Goal: Task Accomplishment & Management: Manage account settings

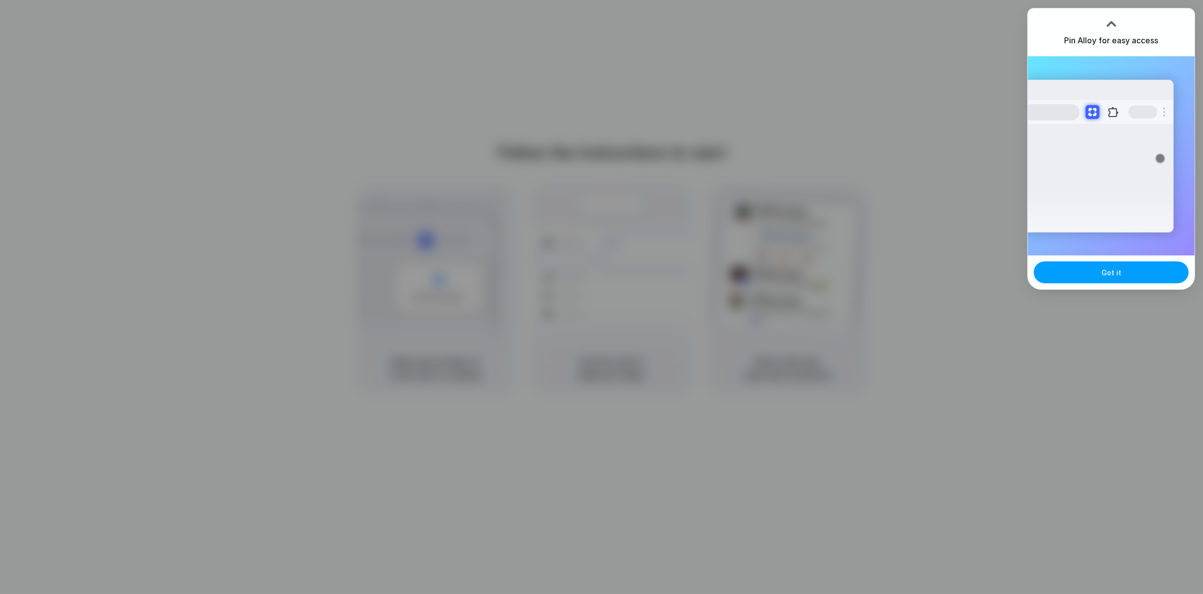
click at [1105, 283] on div "Got it" at bounding box center [1111, 272] width 167 height 34
click at [1105, 280] on button "Got it" at bounding box center [1111, 272] width 155 height 22
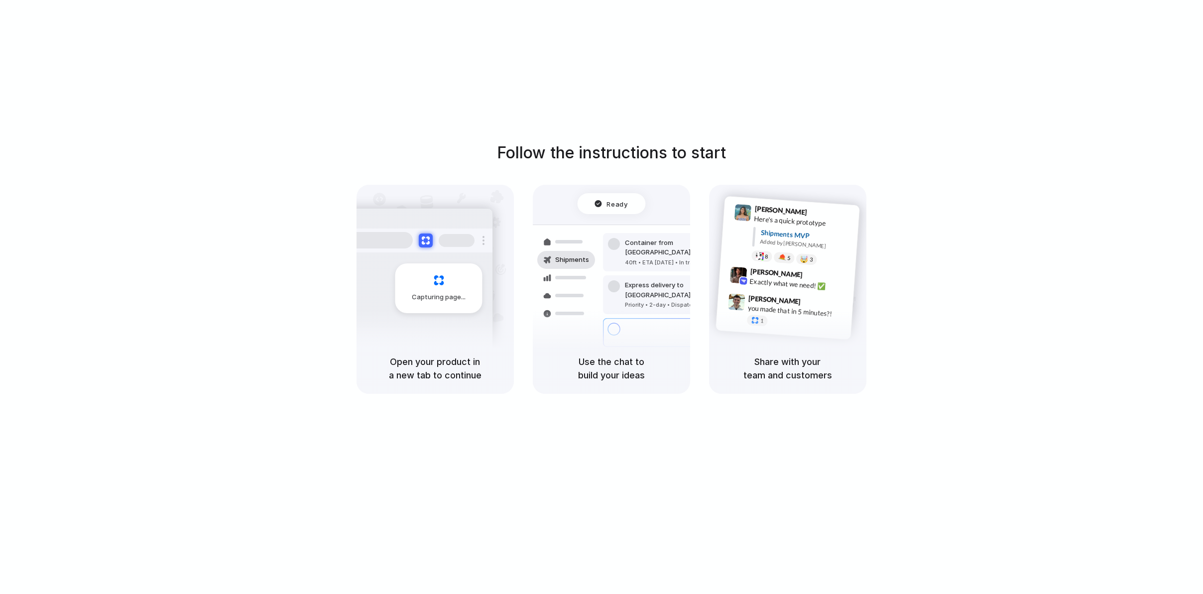
click at [422, 341] on div "Capturing page" at bounding box center [418, 284] width 150 height 153
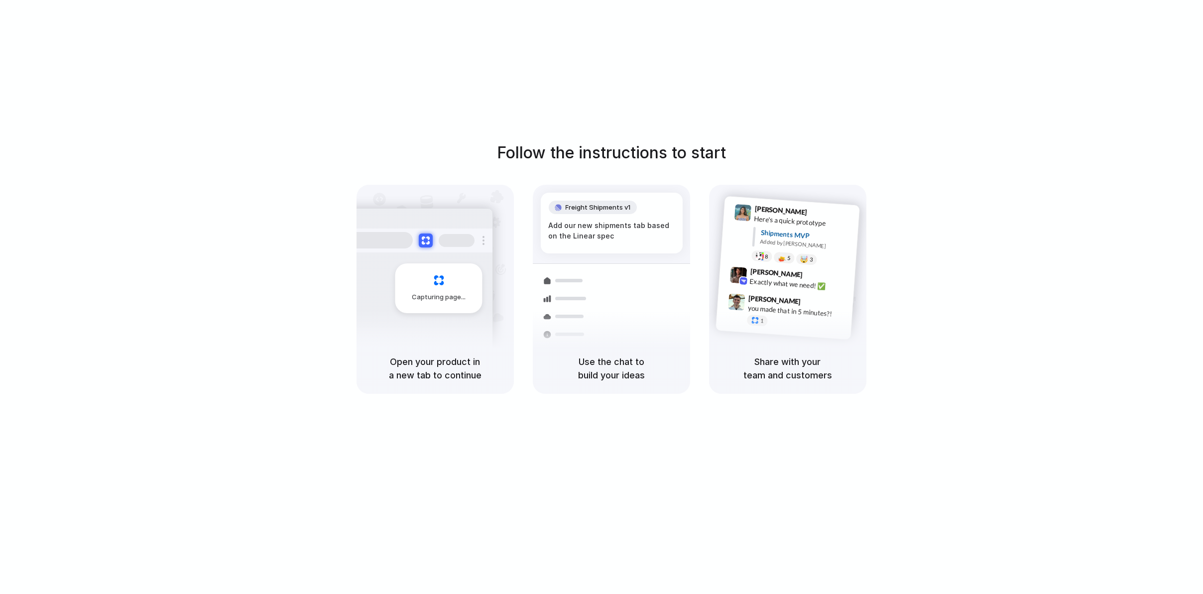
click at [556, 173] on div "Follow the instructions to start Capturing page Open your product in a new tab …" at bounding box center [611, 267] width 1203 height 253
click at [438, 349] on div "Open your product in a new tab to continue" at bounding box center [435, 368] width 157 height 51
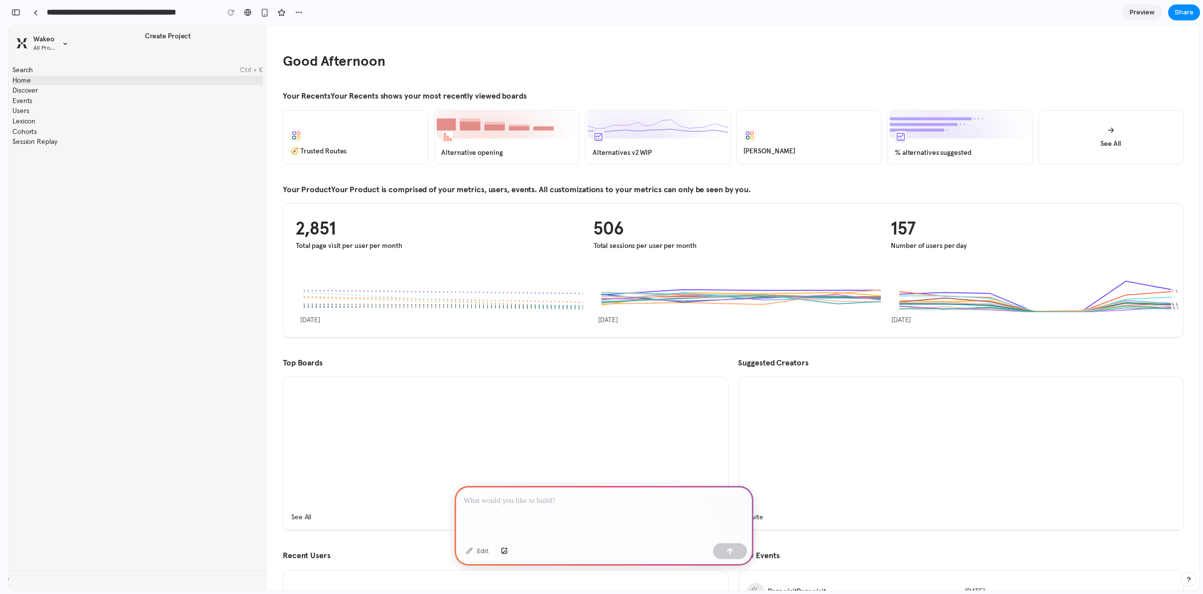
click at [669, 500] on p at bounding box center [604, 501] width 281 height 12
click at [22, 14] on button "button" at bounding box center [16, 12] width 16 height 16
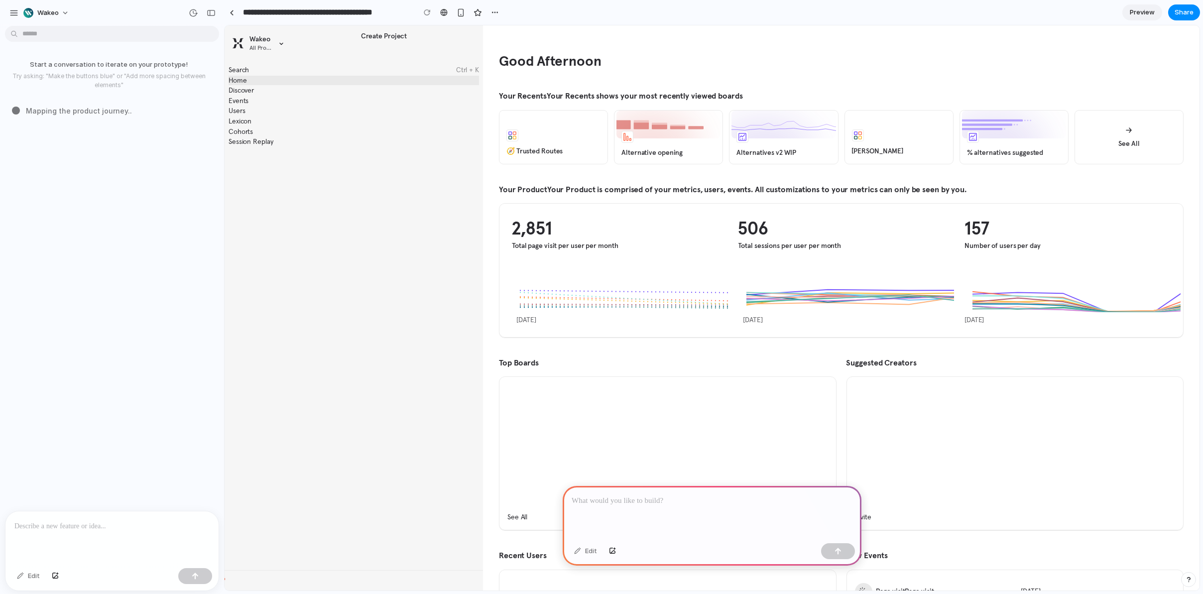
click at [224, 9] on div at bounding box center [231, 12] width 15 height 15
click at [217, 10] on button "button" at bounding box center [211, 13] width 16 height 16
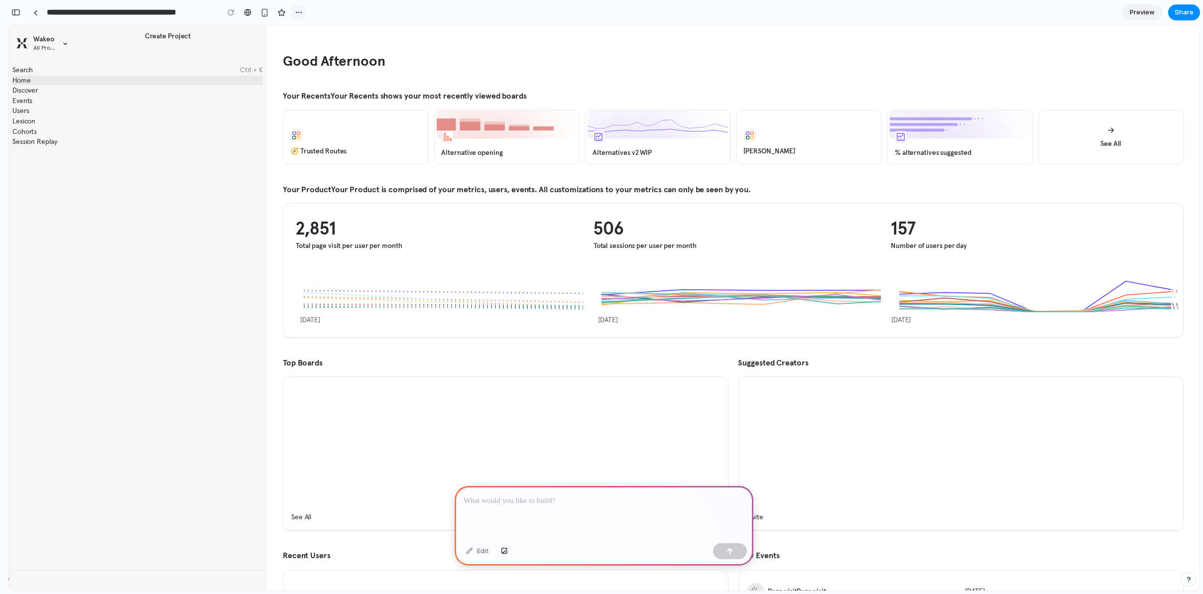
click at [297, 10] on div "button" at bounding box center [299, 12] width 8 height 8
click at [297, 10] on div "Duplicate Delete" at bounding box center [601, 297] width 1203 height 594
click at [19, 15] on div "button" at bounding box center [15, 12] width 9 height 7
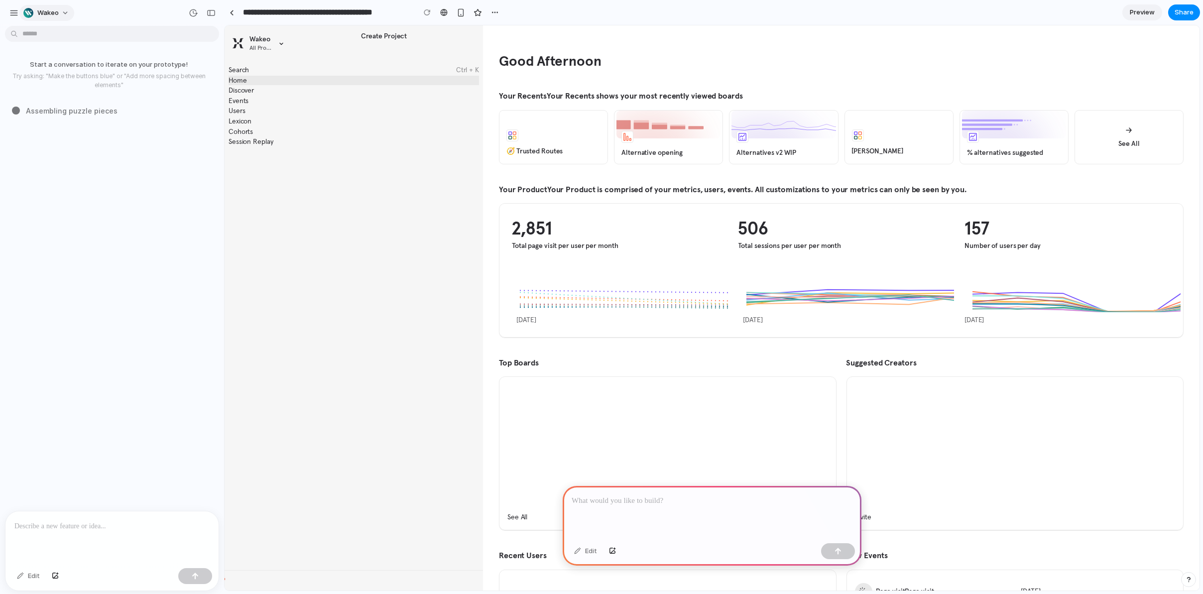
click at [54, 11] on span "Wakeo" at bounding box center [47, 13] width 21 height 10
click at [68, 38] on li "Settings" at bounding box center [62, 35] width 83 height 16
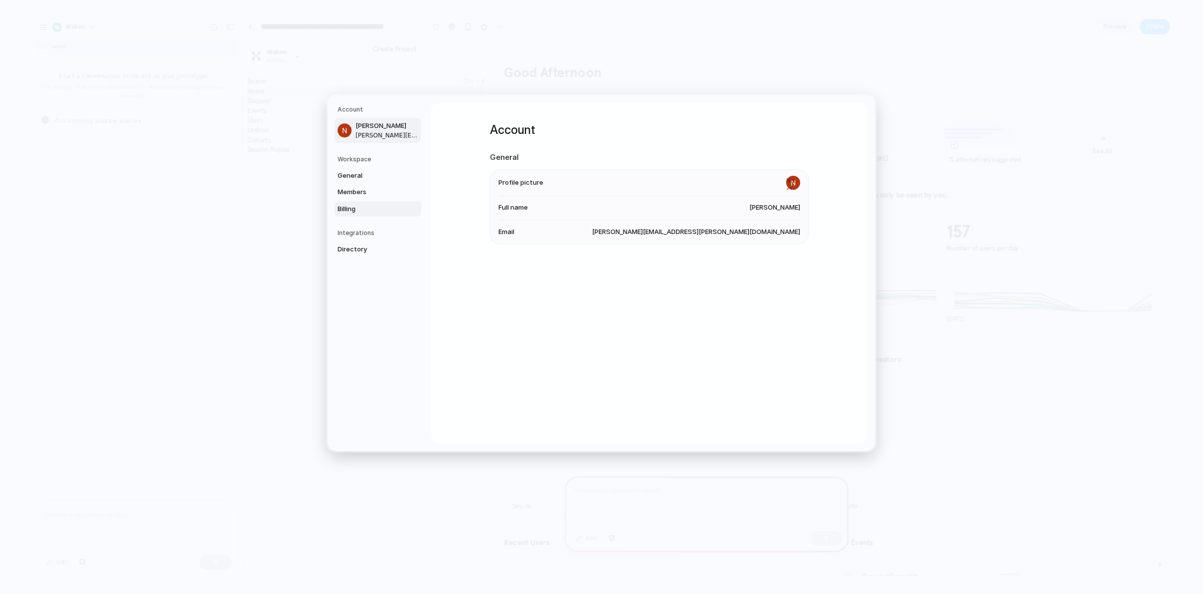
click at [355, 212] on span "Billing" at bounding box center [370, 209] width 64 height 10
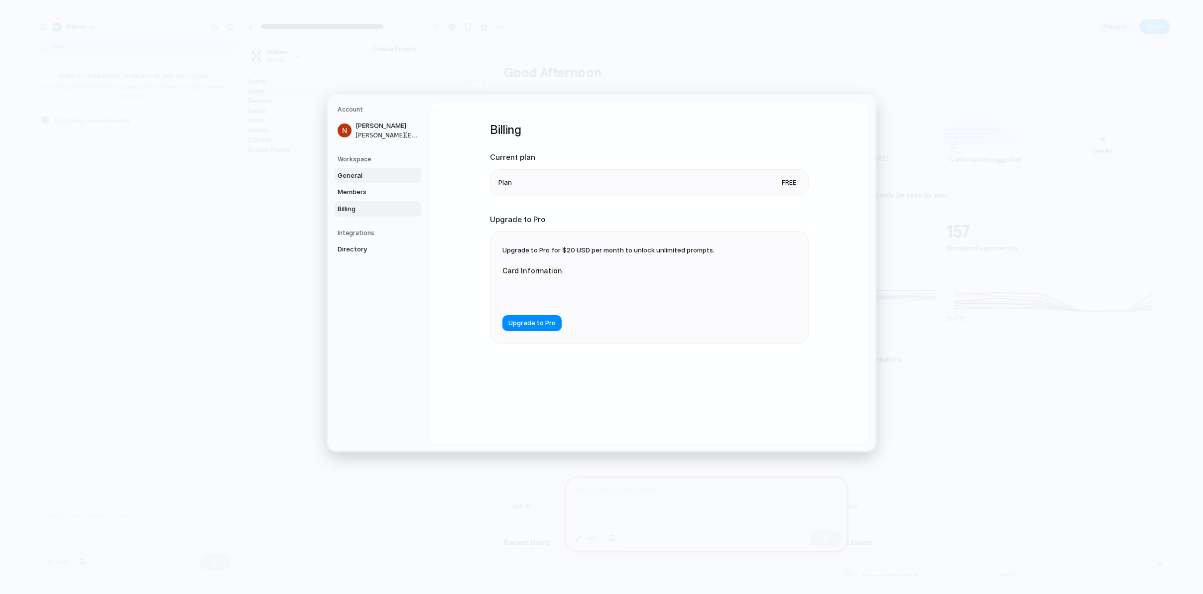
click at [360, 176] on span "General" at bounding box center [370, 176] width 64 height 10
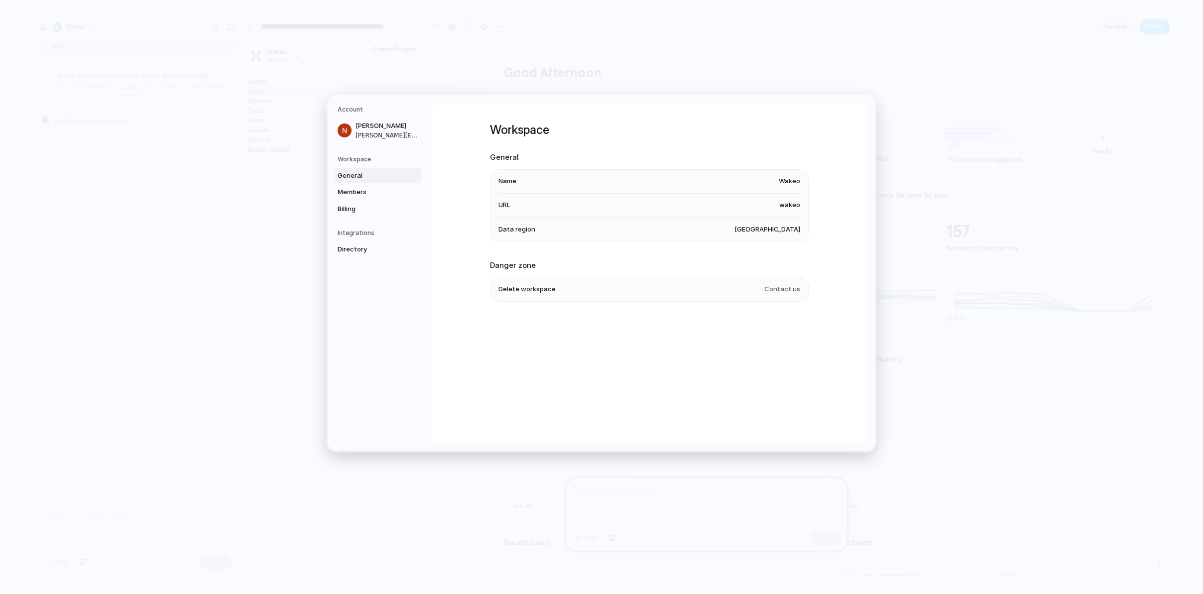
click at [783, 232] on span "[GEOGRAPHIC_DATA]" at bounding box center [768, 230] width 66 height 10
click at [780, 227] on span "[GEOGRAPHIC_DATA]" at bounding box center [768, 230] width 66 height 10
click at [523, 230] on span "Data region" at bounding box center [517, 230] width 37 height 10
click at [512, 204] on li "URL wakeo" at bounding box center [650, 206] width 302 height 24
click at [506, 174] on li "Name [PERSON_NAME]" at bounding box center [650, 182] width 302 height 24
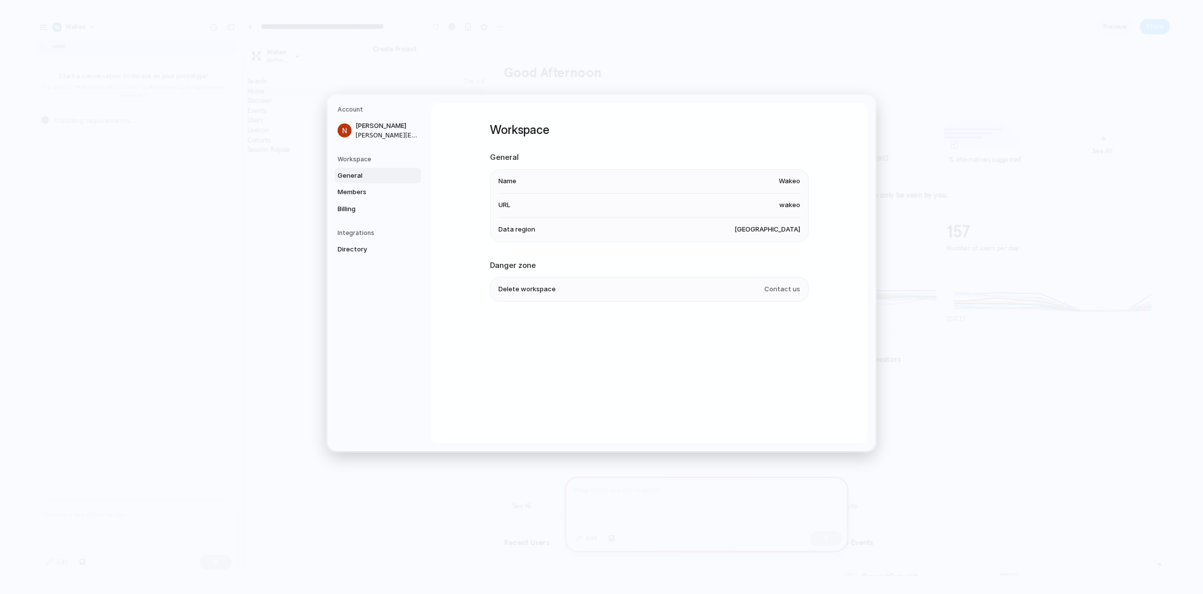
click at [488, 228] on div "Workspace General Name Wakeo URL wakeo Data region [GEOGRAPHIC_DATA] Danger zon…" at bounding box center [649, 273] width 436 height 340
click at [503, 230] on span "Data region" at bounding box center [517, 230] width 37 height 10
click at [357, 255] on link "Directory" at bounding box center [378, 250] width 87 height 16
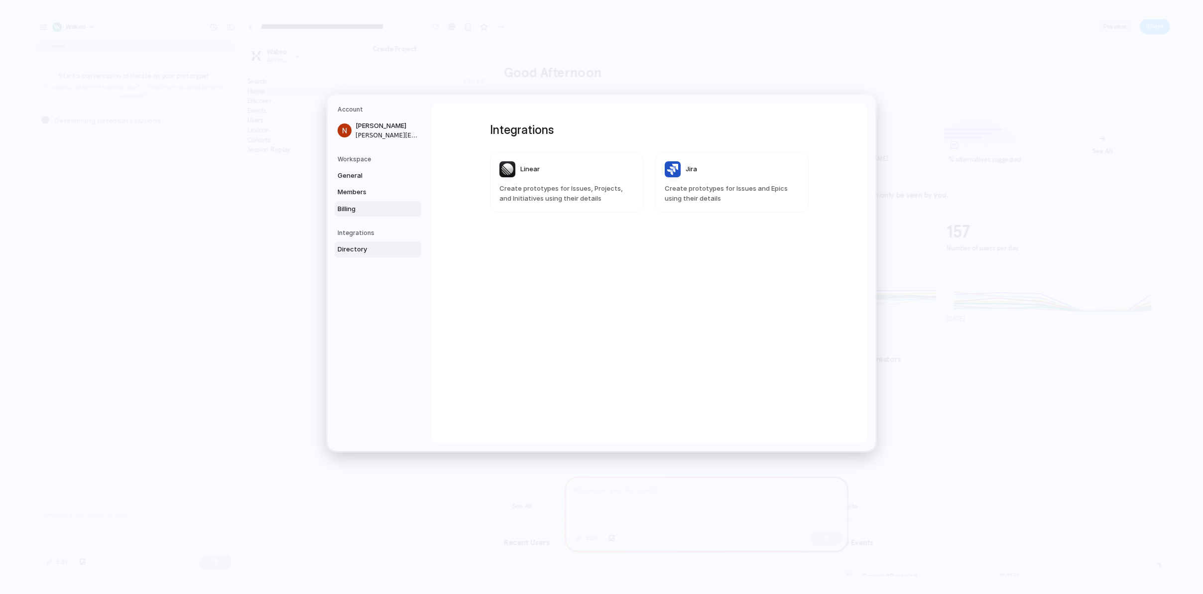
click at [367, 202] on link "Billing" at bounding box center [378, 209] width 87 height 16
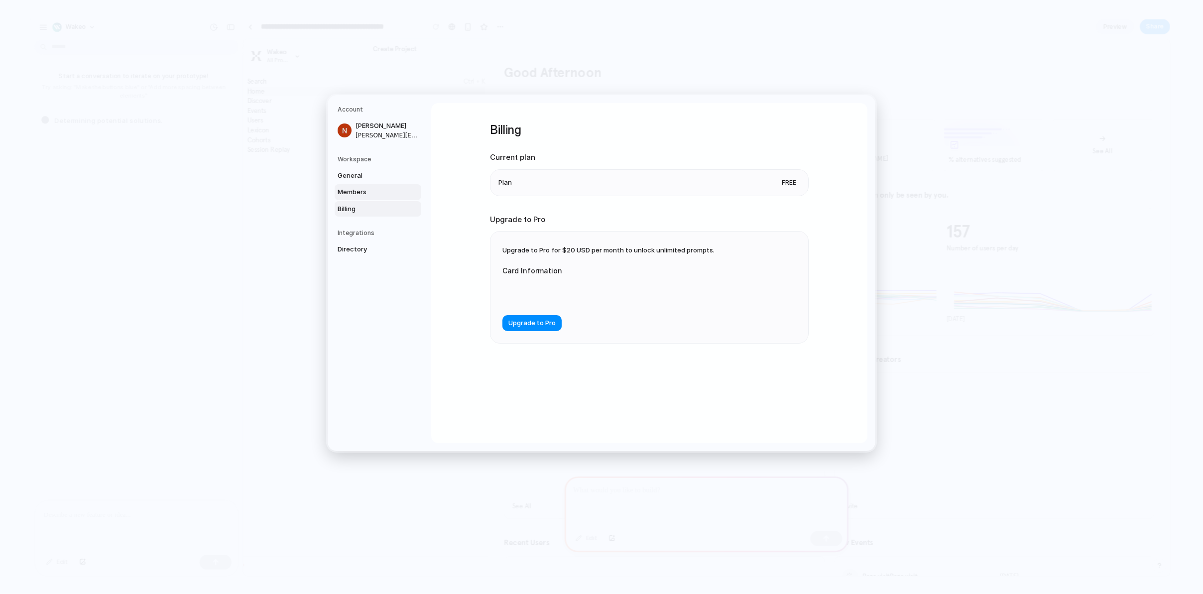
click at [368, 193] on span "Members" at bounding box center [370, 192] width 64 height 10
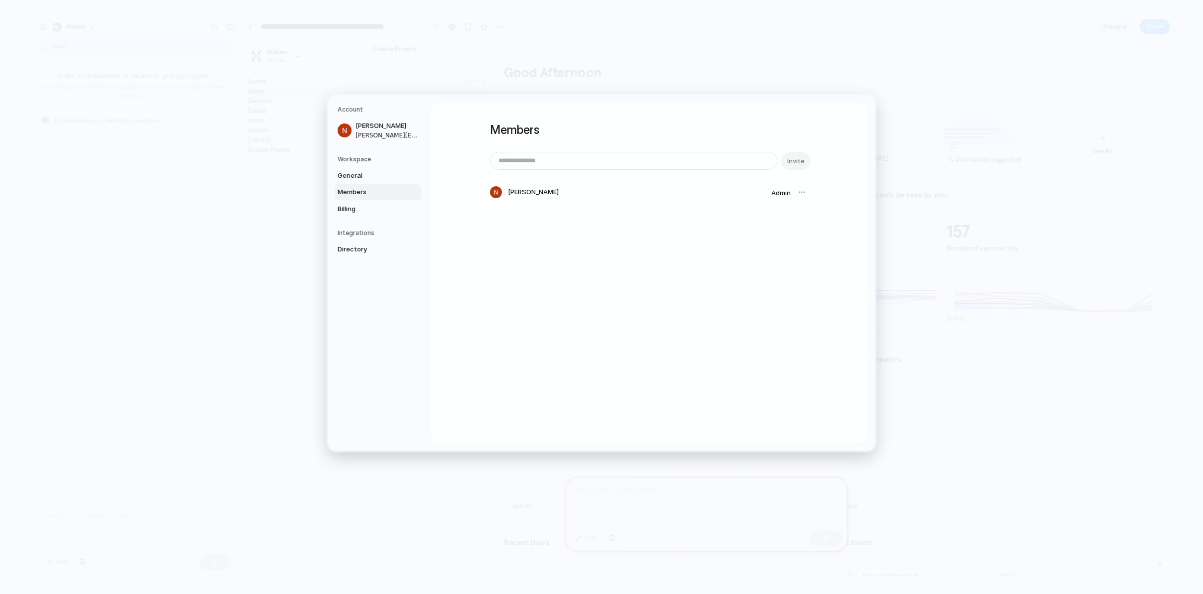
click at [798, 193] on div at bounding box center [802, 192] width 14 height 14
click at [783, 193] on span "Admin" at bounding box center [780, 193] width 19 height 8
click at [409, 174] on link "General" at bounding box center [378, 176] width 87 height 16
click at [660, 241] on li "Data region [GEOGRAPHIC_DATA]" at bounding box center [650, 230] width 302 height 24
click at [360, 128] on span "[PERSON_NAME]" at bounding box center [388, 126] width 64 height 10
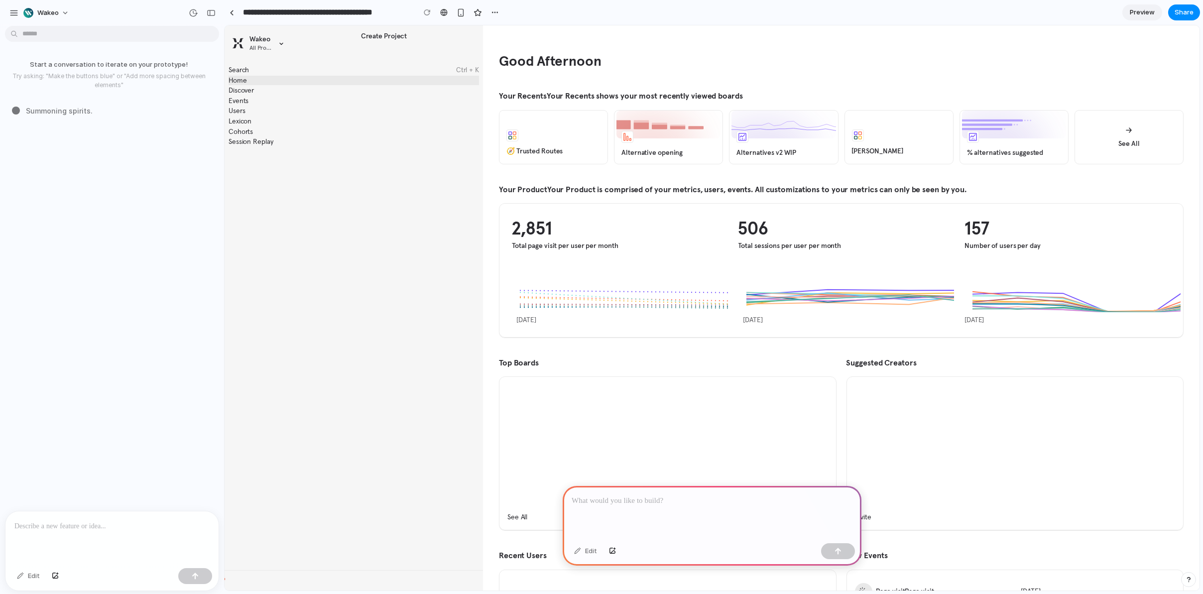
click at [632, 504] on div at bounding box center [712, 512] width 299 height 53
click at [683, 495] on p at bounding box center [712, 501] width 281 height 12
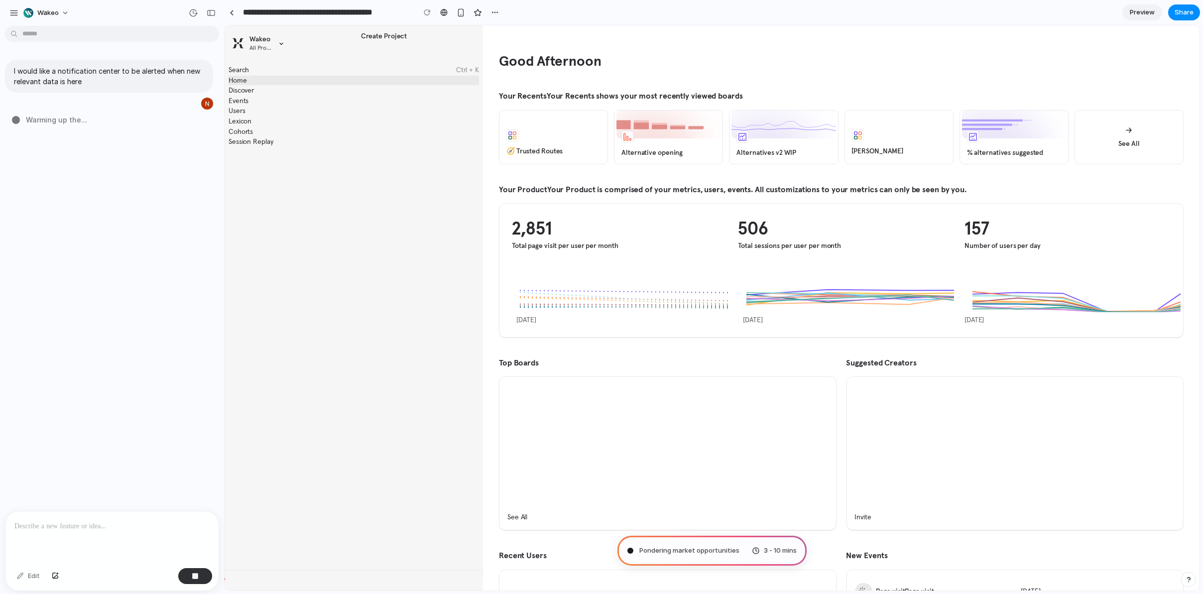
type input "**********"
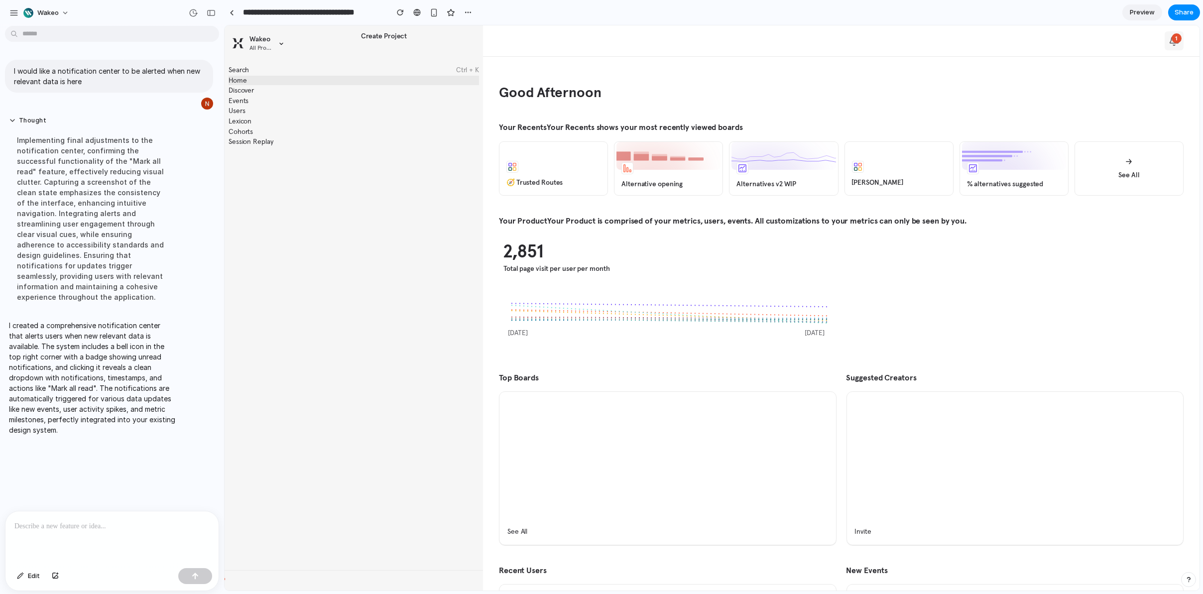
click at [1170, 42] on icon at bounding box center [1174, 39] width 8 height 7
click at [1018, 70] on h3 "Notifications" at bounding box center [1017, 68] width 46 height 11
click at [1040, 101] on div "Welcome to Notifications You'll receive alerts here when new relevant data is a…" at bounding box center [1086, 112] width 153 height 42
click at [1041, 98] on h4 "Welcome to Notifications" at bounding box center [1049, 95] width 79 height 9
click at [1084, 216] on div at bounding box center [712, 307] width 975 height 565
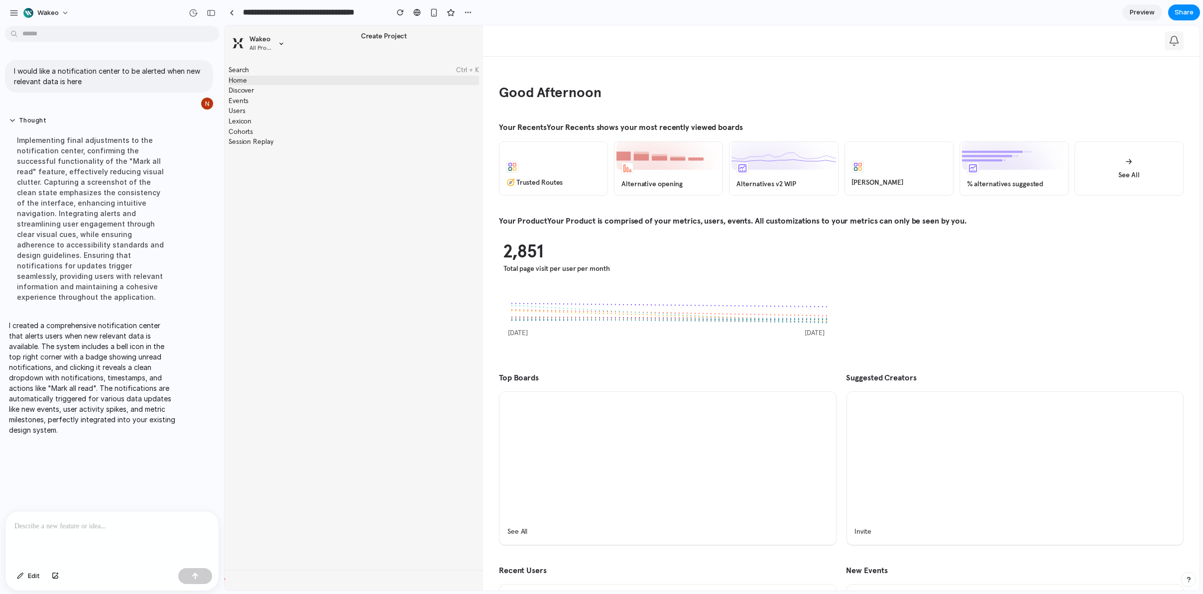
click at [1169, 39] on icon at bounding box center [1174, 40] width 11 height 11
click at [1134, 103] on p "You'll receive alerts here when new relevant data is available" at bounding box center [1091, 107] width 163 height 8
drag, startPoint x: 1052, startPoint y: 107, endPoint x: 1020, endPoint y: 119, distance: 34.0
click at [1020, 119] on span "Just now" at bounding box center [1020, 120] width 21 height 6
click at [1039, 91] on h4 "Welcome to Notifications" at bounding box center [1049, 95] width 79 height 9
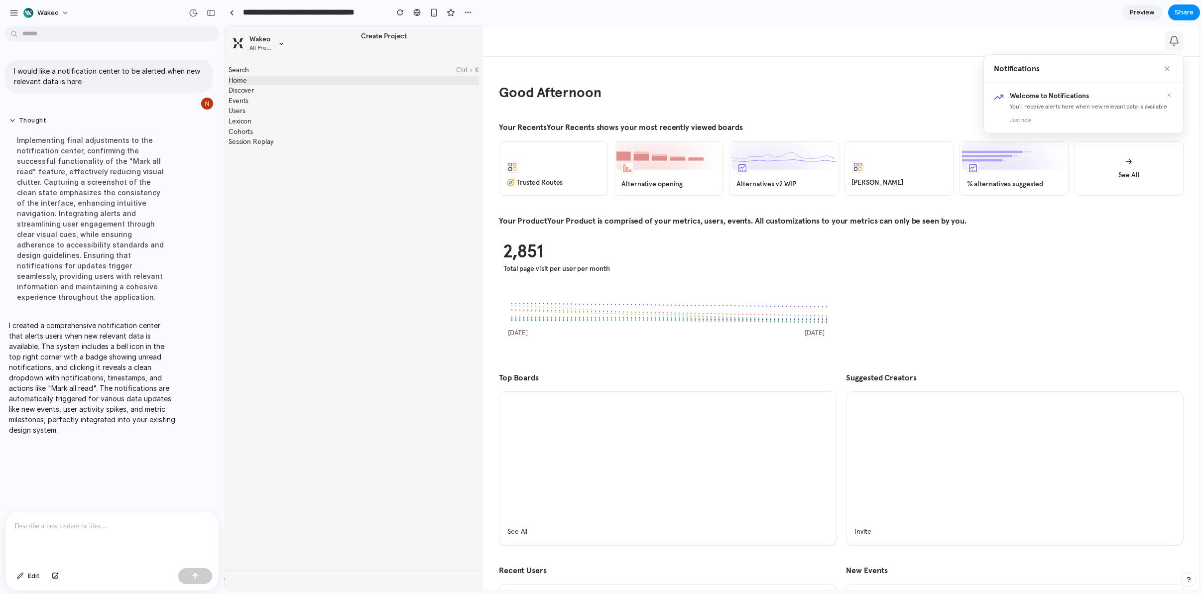
click at [1167, 96] on div "Welcome to Notifications You'll receive alerts here when new relevant data is a…" at bounding box center [1083, 108] width 199 height 50
click at [1165, 94] on button at bounding box center [1169, 95] width 8 height 9
click at [1163, 67] on icon at bounding box center [1167, 69] width 8 height 8
click at [1165, 48] on button at bounding box center [1174, 40] width 19 height 19
click at [1163, 66] on icon at bounding box center [1167, 69] width 8 height 8
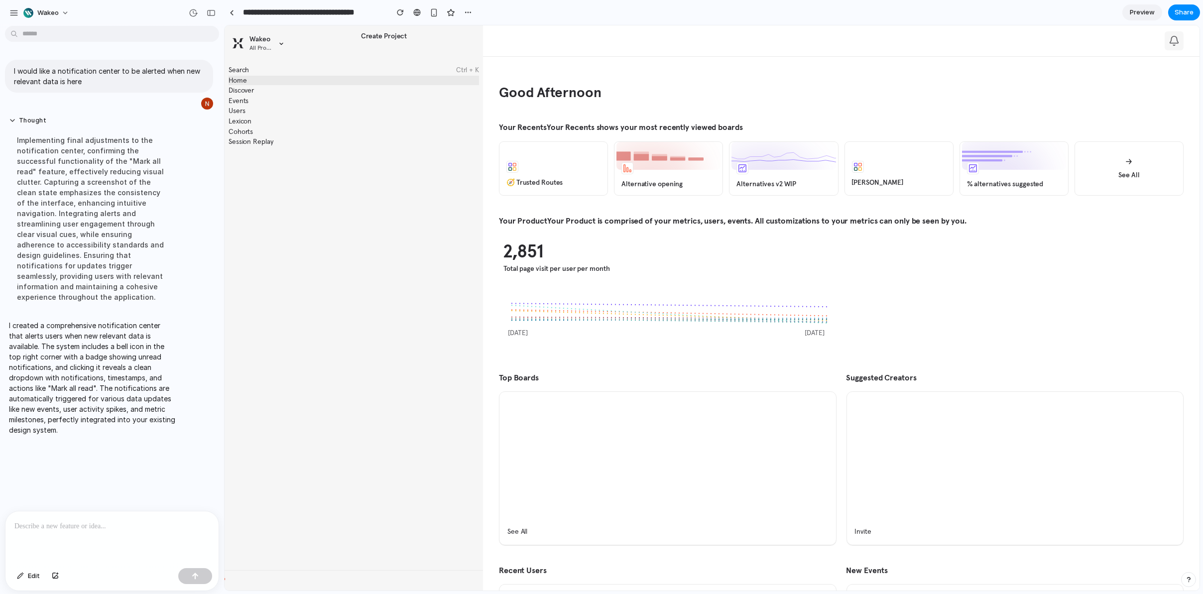
click at [1172, 47] on button at bounding box center [1174, 40] width 19 height 19
click at [379, 347] on div at bounding box center [712, 307] width 975 height 565
click at [13, 9] on div "button" at bounding box center [13, 12] width 9 height 9
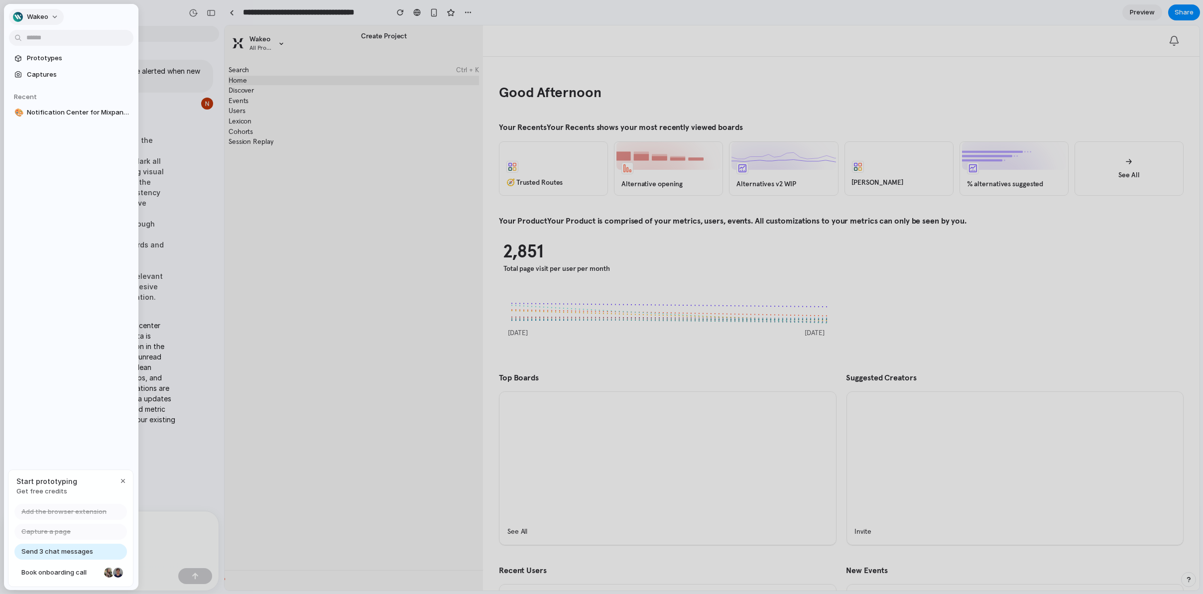
click at [27, 13] on div "Wakeo" at bounding box center [30, 17] width 35 height 10
click at [27, 13] on div "Settings Invite members Change theme Sign out" at bounding box center [601, 297] width 1203 height 594
click at [49, 61] on span "Prototypes" at bounding box center [78, 58] width 103 height 10
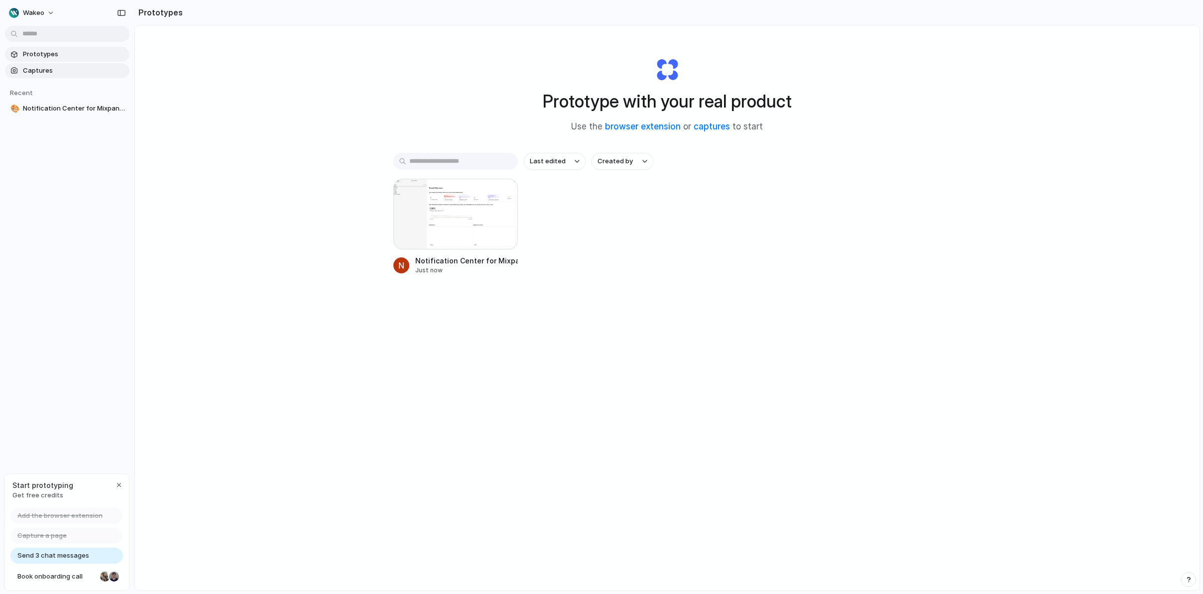
click at [48, 67] on span "Captures" at bounding box center [74, 71] width 103 height 10
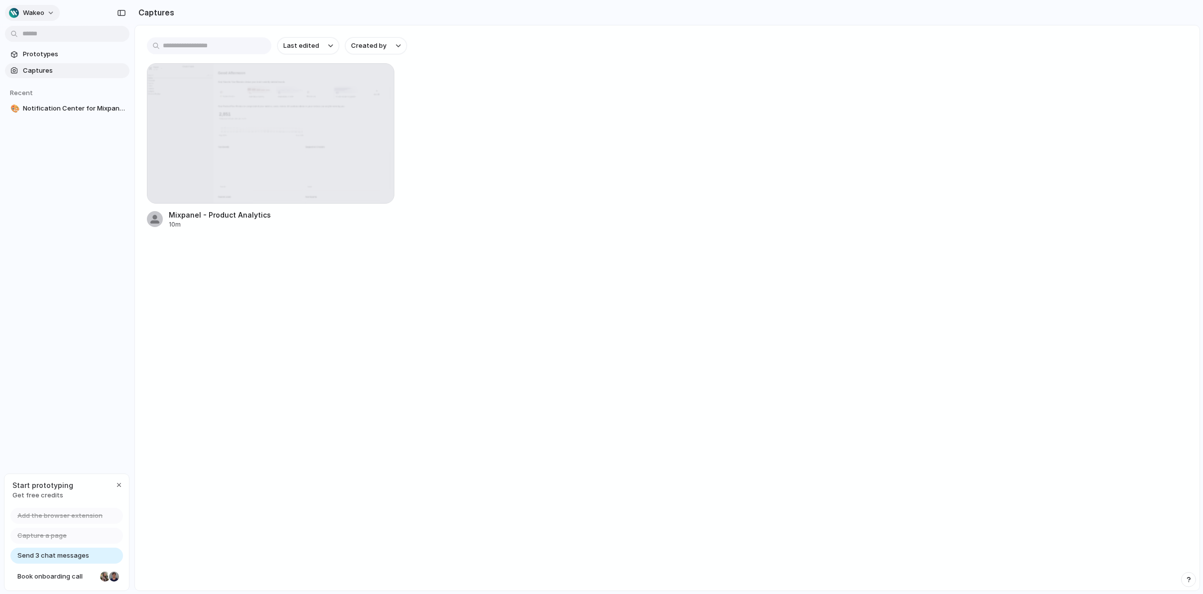
click at [40, 5] on button "Wakeo" at bounding box center [32, 13] width 55 height 16
click at [51, 36] on li "Settings" at bounding box center [48, 35] width 83 height 16
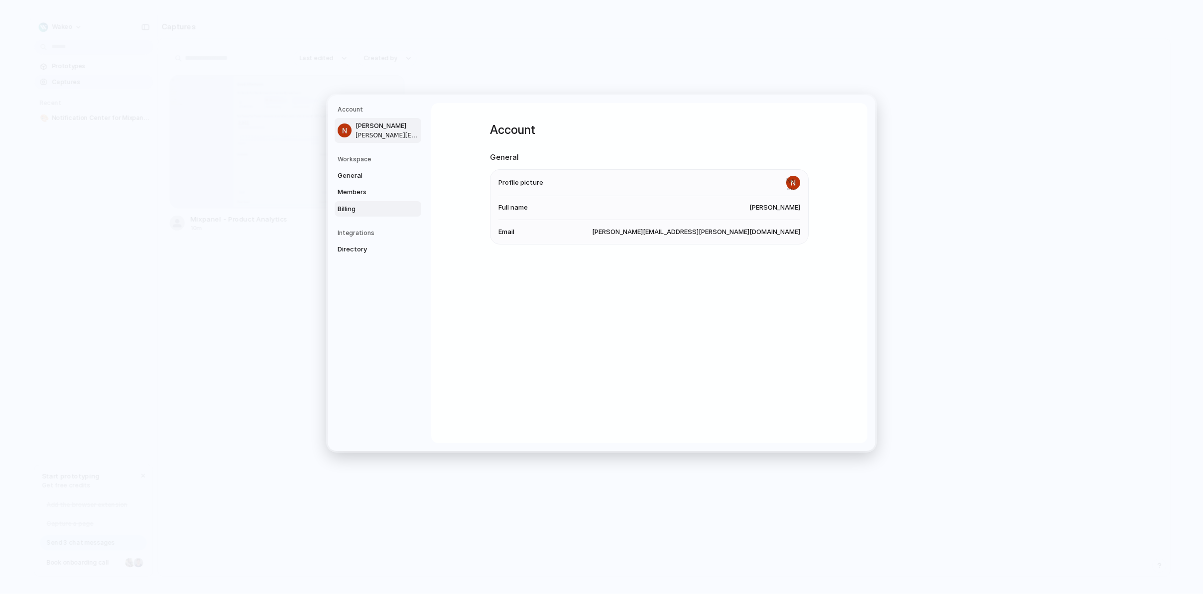
click at [363, 214] on span "Billing" at bounding box center [370, 209] width 64 height 10
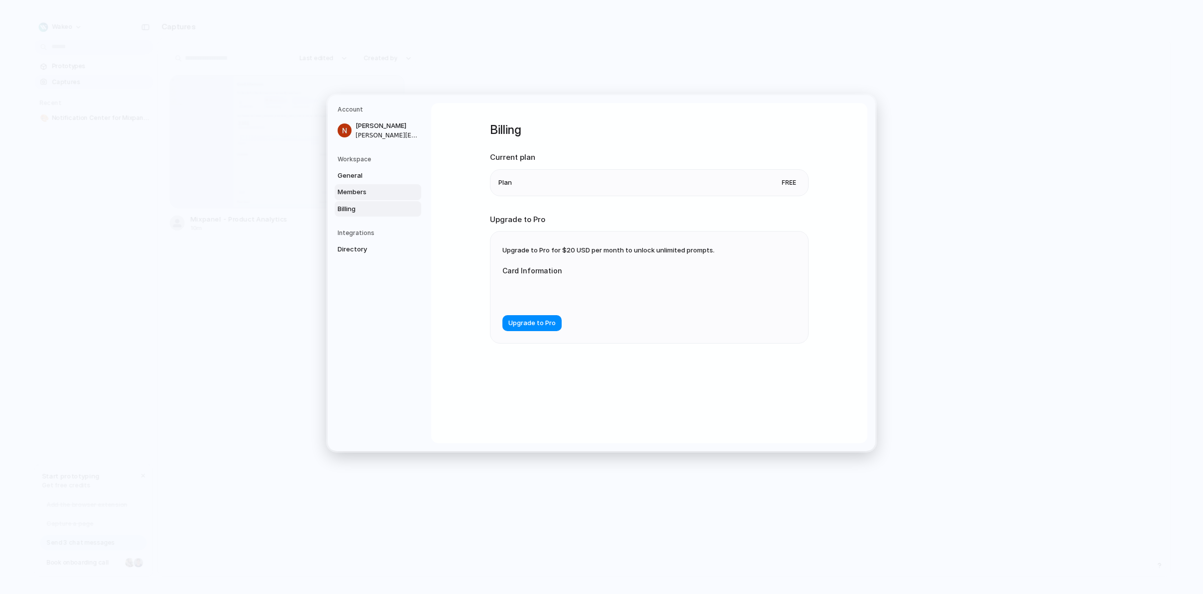
click at [365, 199] on link "Members" at bounding box center [378, 192] width 87 height 16
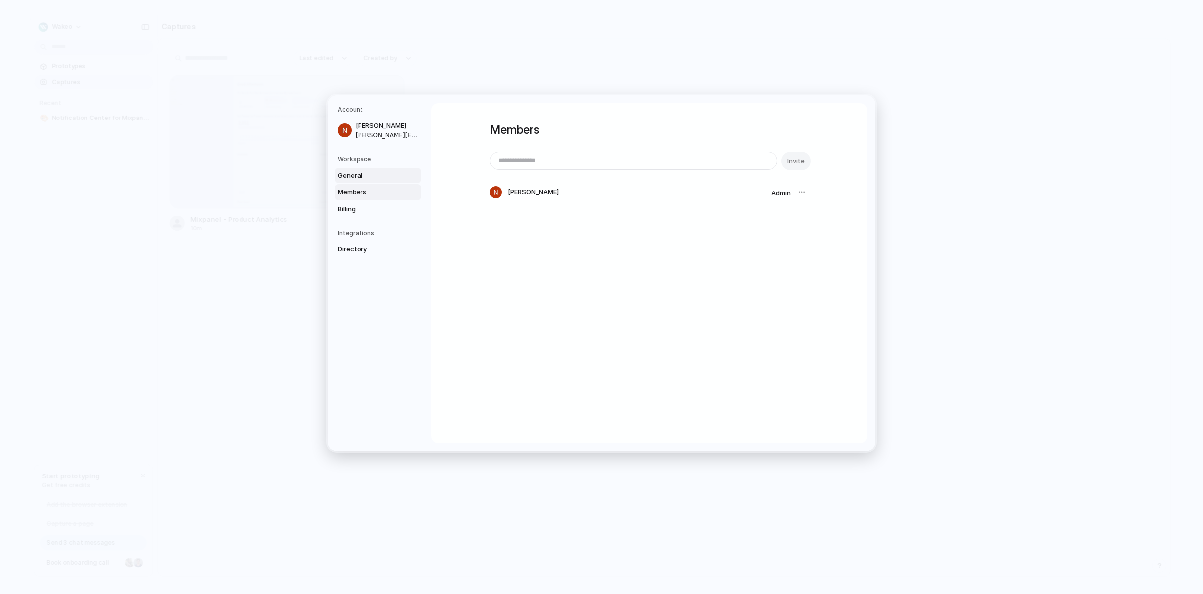
click at [365, 176] on span "General" at bounding box center [370, 176] width 64 height 10
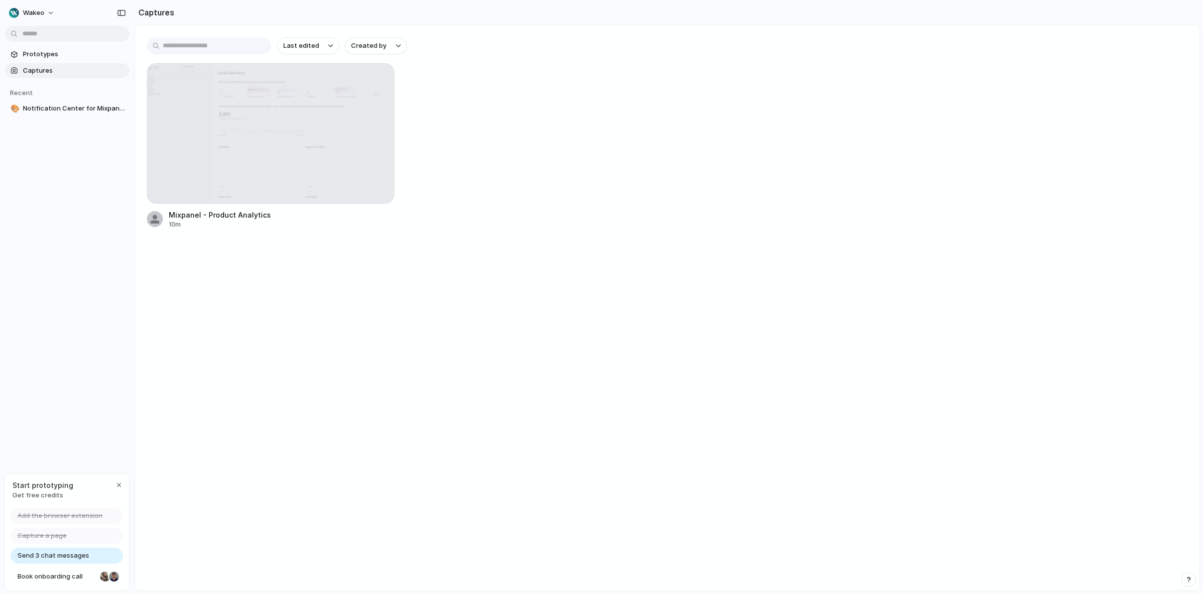
click at [42, 556] on span "Send 3 chat messages" at bounding box center [53, 556] width 72 height 10
click at [54, 576] on span "Book onboarding call" at bounding box center [56, 577] width 79 height 10
click at [70, 56] on span "Prototypes" at bounding box center [74, 54] width 103 height 10
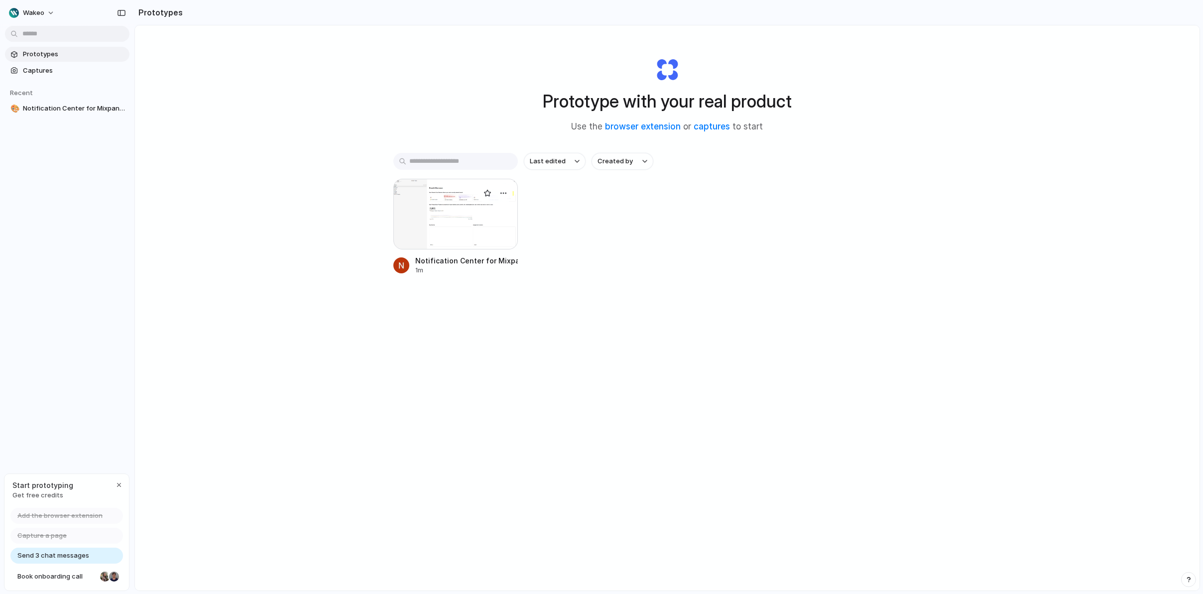
click at [492, 241] on div at bounding box center [455, 214] width 125 height 71
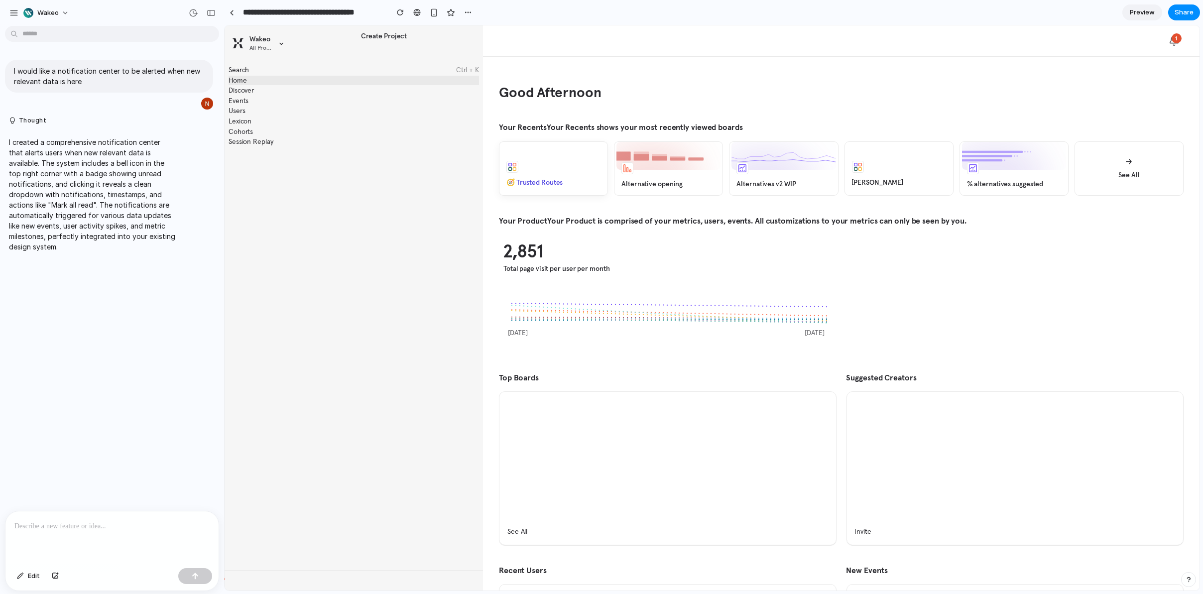
click at [597, 181] on div "🧭 Trusted Routes" at bounding box center [554, 182] width 108 height 25
click at [569, 171] on div "🧭 Trusted Routes" at bounding box center [535, 182] width 70 height 25
click at [243, 86] on div "Discover" at bounding box center [354, 91] width 251 height 10
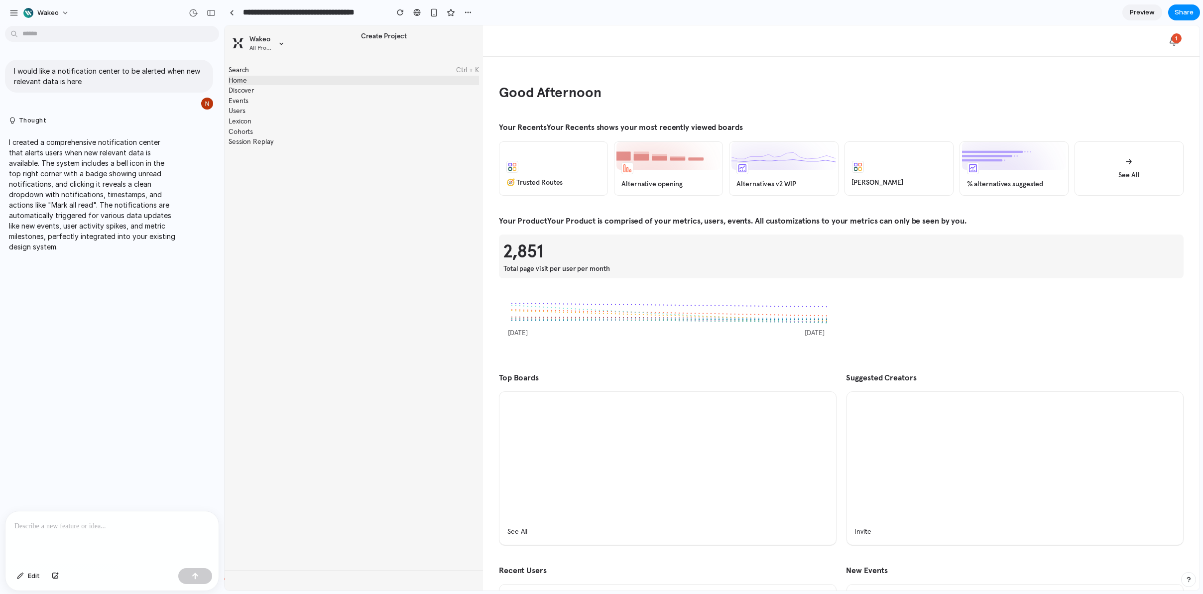
click at [593, 260] on div "2,851" at bounding box center [842, 251] width 676 height 25
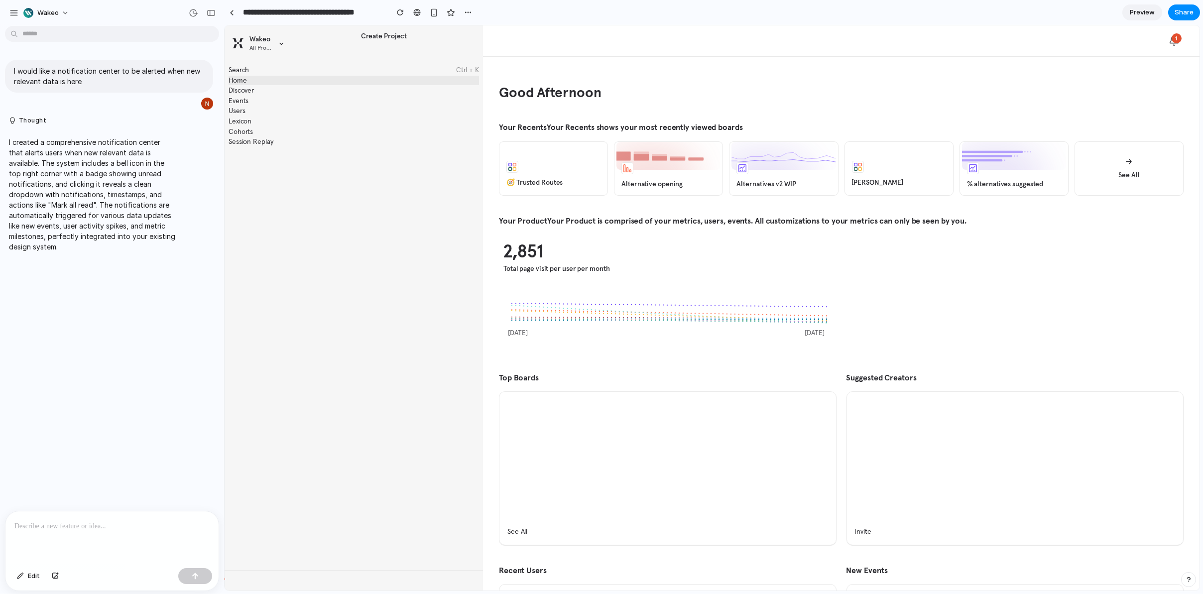
drag, startPoint x: 593, startPoint y: 260, endPoint x: 424, endPoint y: 296, distance: 172.6
click at [443, 282] on div at bounding box center [354, 361] width 258 height 417
click at [32, 577] on span "Edit" at bounding box center [34, 576] width 12 height 10
click at [19, 576] on div "button" at bounding box center [20, 576] width 7 height 6
click at [145, 520] on p at bounding box center [111, 526] width 195 height 12
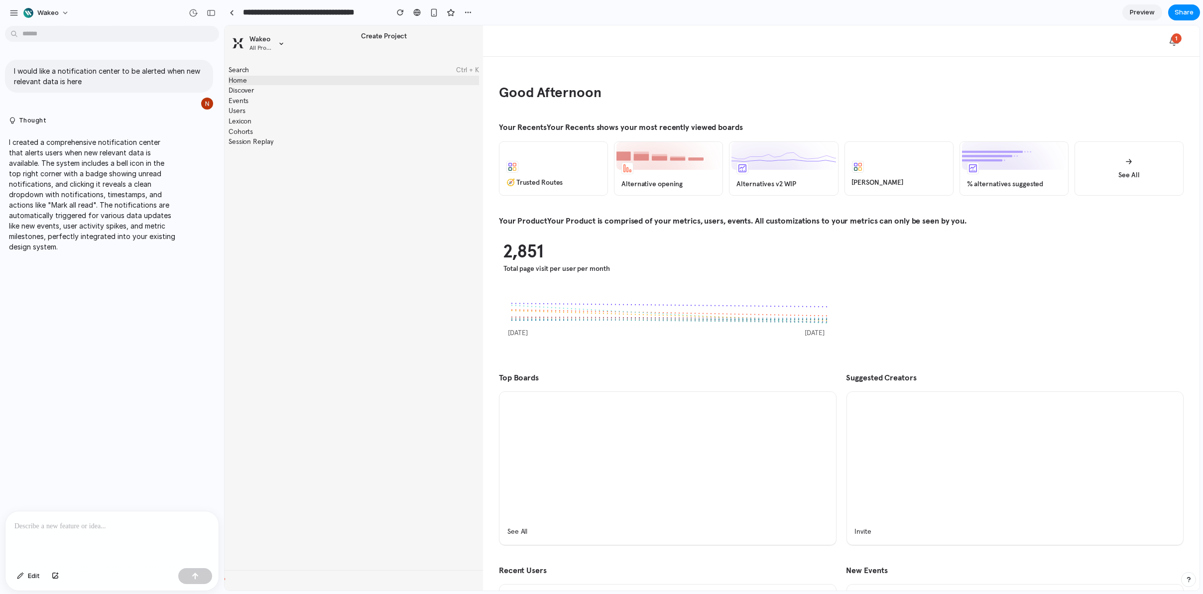
click at [1165, 46] on button "1" at bounding box center [1174, 40] width 19 height 19
click at [1164, 44] on div at bounding box center [712, 307] width 975 height 565
click at [1087, 33] on div "1" at bounding box center [841, 40] width 717 height 31
click at [467, 12] on div "button" at bounding box center [468, 12] width 8 height 8
click at [467, 12] on div "Duplicate Delete" at bounding box center [601, 297] width 1203 height 594
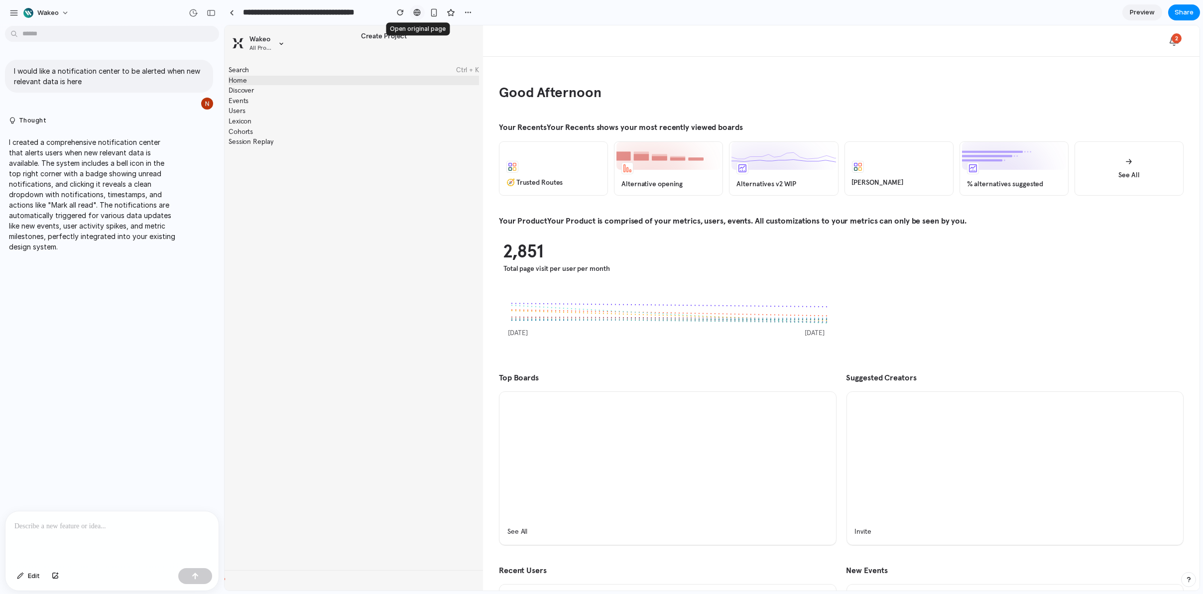
click at [413, 11] on link at bounding box center [417, 12] width 15 height 15
